Goal: Feedback & Contribution: Leave review/rating

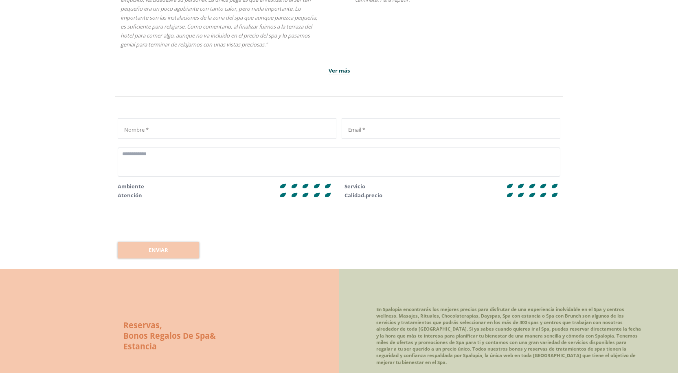
scroll to position [1779, 0]
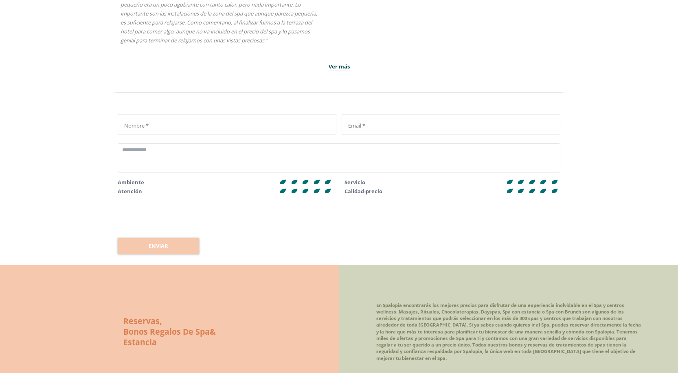
click at [327, 182] on icon at bounding box center [328, 182] width 6 height 5
click at [329, 182] on icon at bounding box center [328, 182] width 6 height 5
click at [331, 192] on icon at bounding box center [328, 191] width 9 height 6
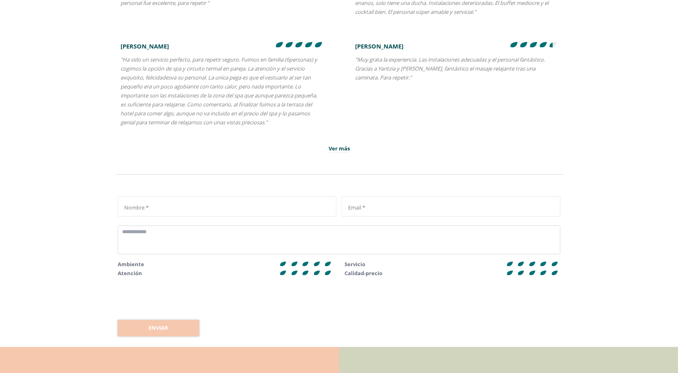
scroll to position [1697, 0]
click at [249, 200] on div "Nombre *" at bounding box center [225, 206] width 215 height 20
click at [209, 246] on textarea at bounding box center [339, 239] width 443 height 29
type textarea "*"
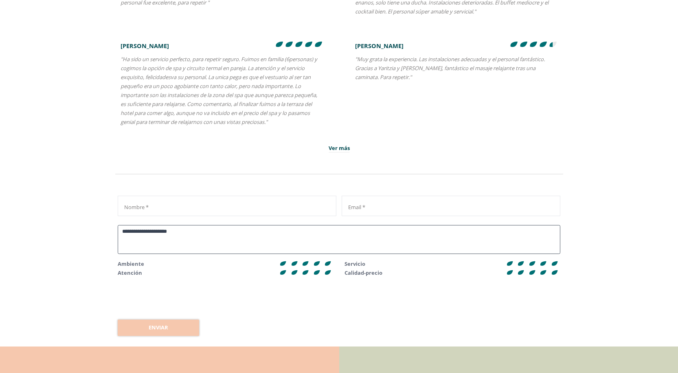
type textarea "**********"
click at [166, 206] on input "Nombre *" at bounding box center [225, 208] width 215 height 14
type input "******"
type input "**********"
click at [302, 268] on div at bounding box center [305, 272] width 9 height 8
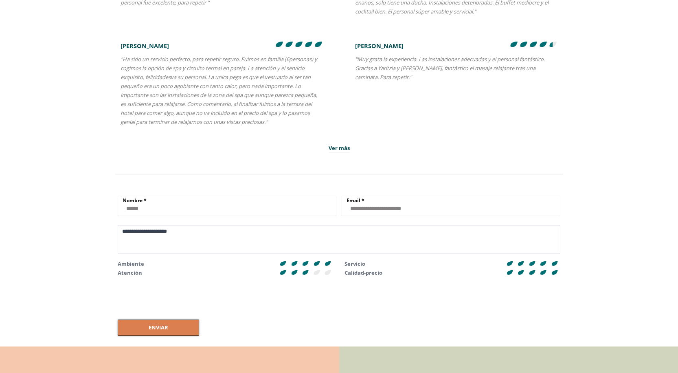
click at [327, 274] on icon at bounding box center [328, 272] width 7 height 5
click at [152, 328] on span "Enviar" at bounding box center [159, 327] width 20 height 8
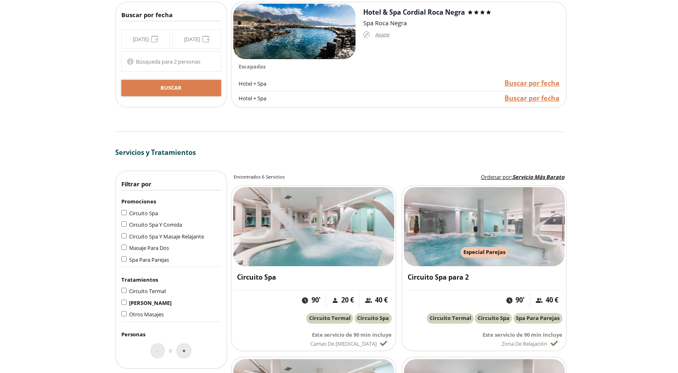
scroll to position [597, 0]
click at [504, 177] on span "Ordenar por" at bounding box center [496, 177] width 30 height 7
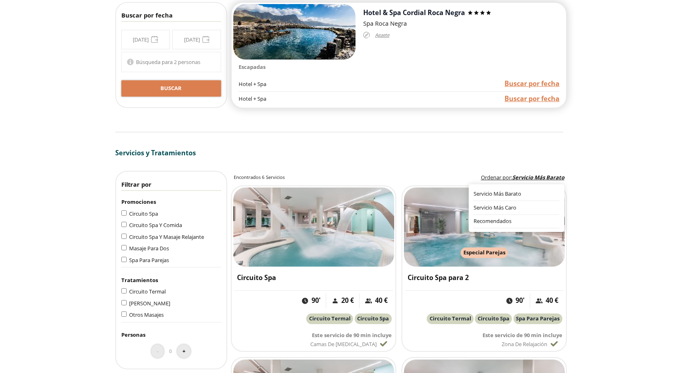
click at [538, 86] on span "Buscar por fecha" at bounding box center [532, 83] width 55 height 9
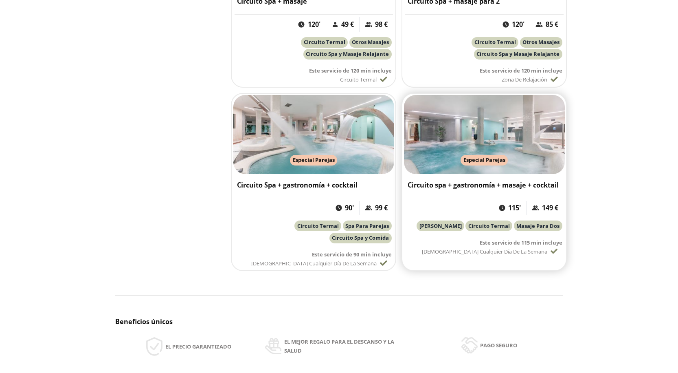
scroll to position [1045, 0]
click at [534, 144] on img at bounding box center [484, 134] width 161 height 79
